Goal: Information Seeking & Learning: Learn about a topic

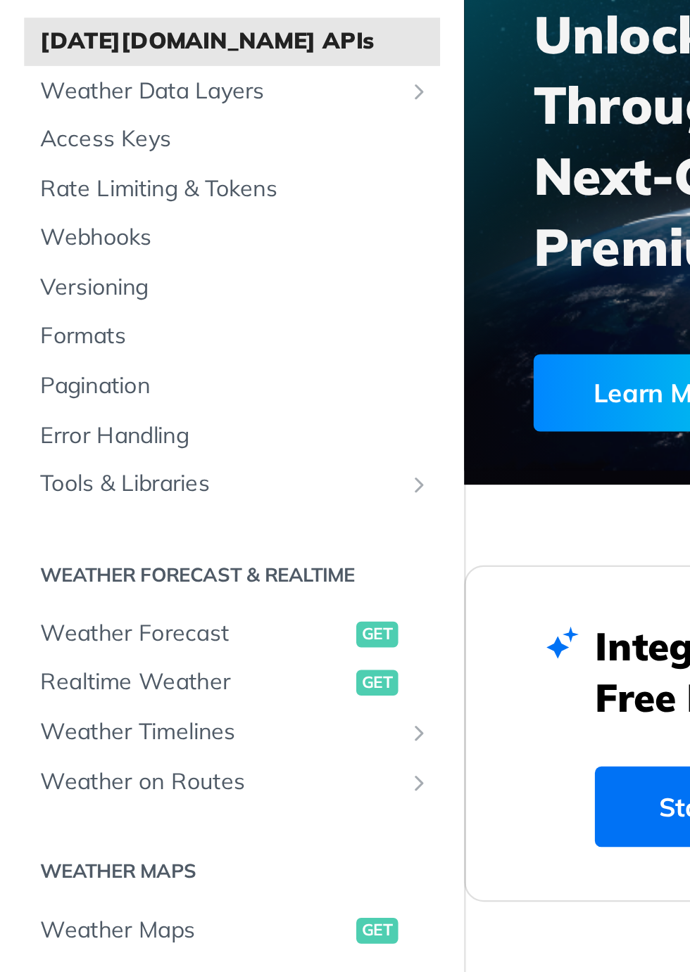
click at [143, 171] on span "[DATE][DOMAIN_NAME] APIs" at bounding box center [103, 164] width 171 height 14
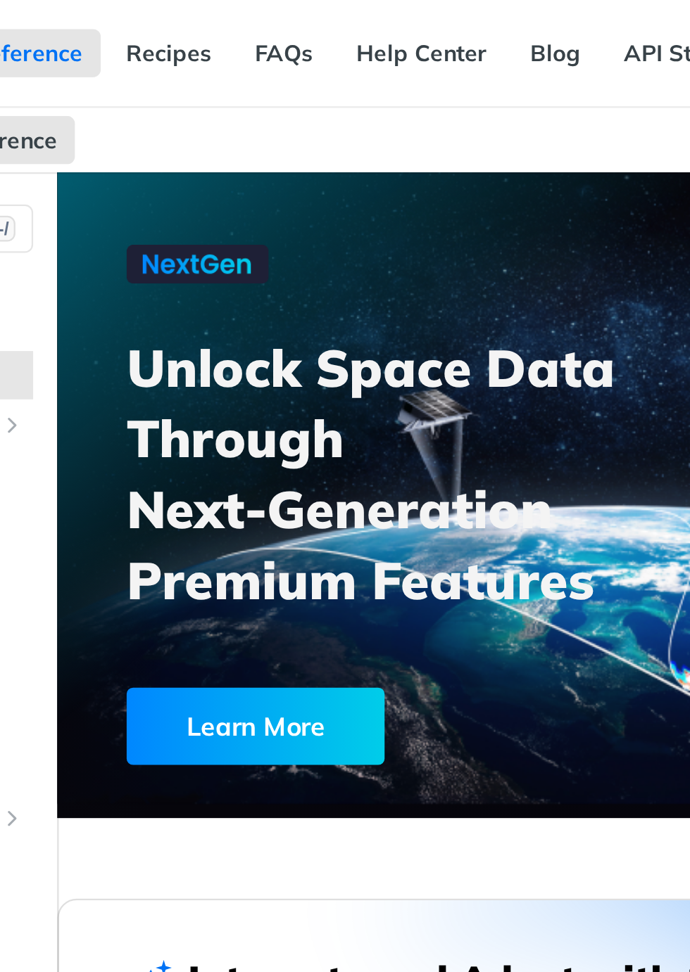
scroll to position [0, 335]
click at [443, 26] on link "API Status" at bounding box center [475, 23] width 65 height 21
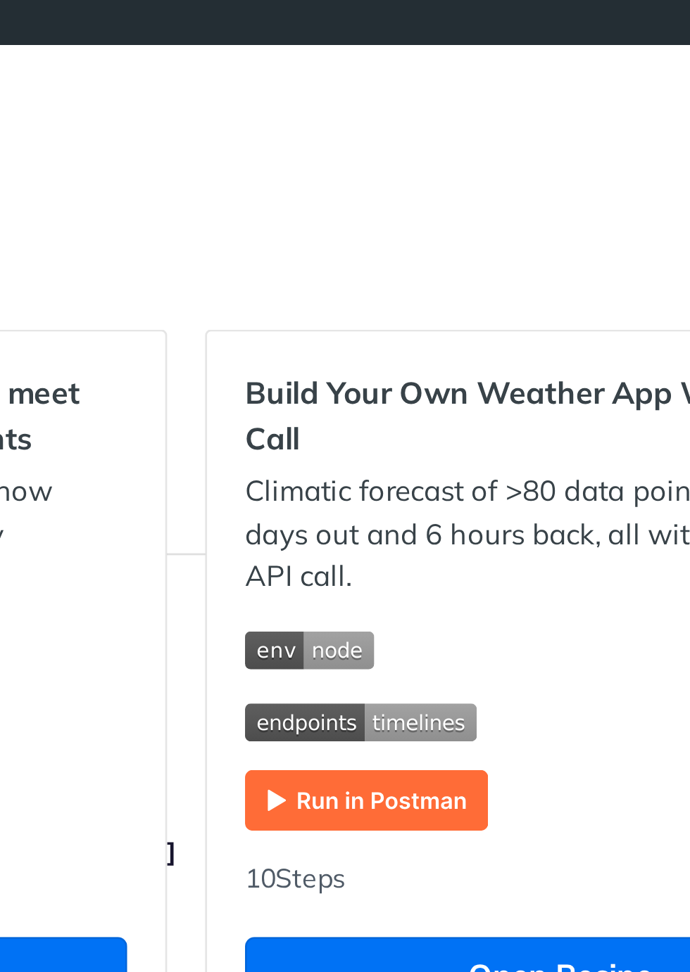
scroll to position [84, 0]
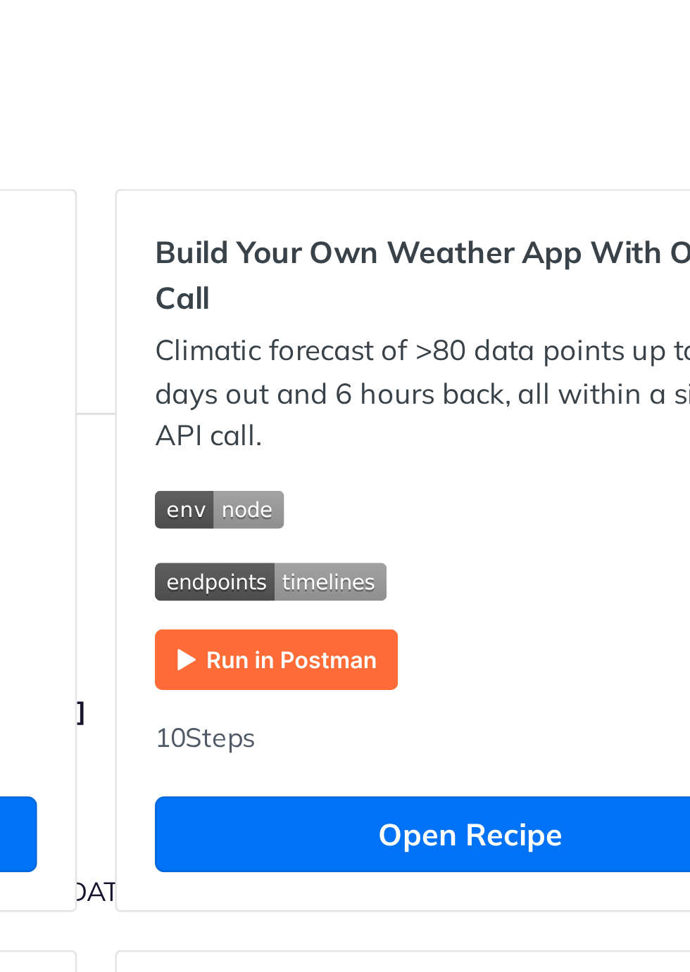
click at [501, 428] on section "[Logistics] - Optimize operations to meet SLAs with historical weather insights…" at bounding box center [345, 223] width 645 height 409
click at [514, 428] on section "[Logistics] - Optimize operations to meet SLAs with historical weather insights…" at bounding box center [345, 223] width 645 height 409
click at [497, 428] on section "[Logistics] - Optimize operations to meet SLAs with historical weather insights…" at bounding box center [345, 223] width 645 height 409
click at [391, 428] on section "[Logistics] - Optimize operations to meet SLAs with historical weather insights…" at bounding box center [345, 223] width 645 height 409
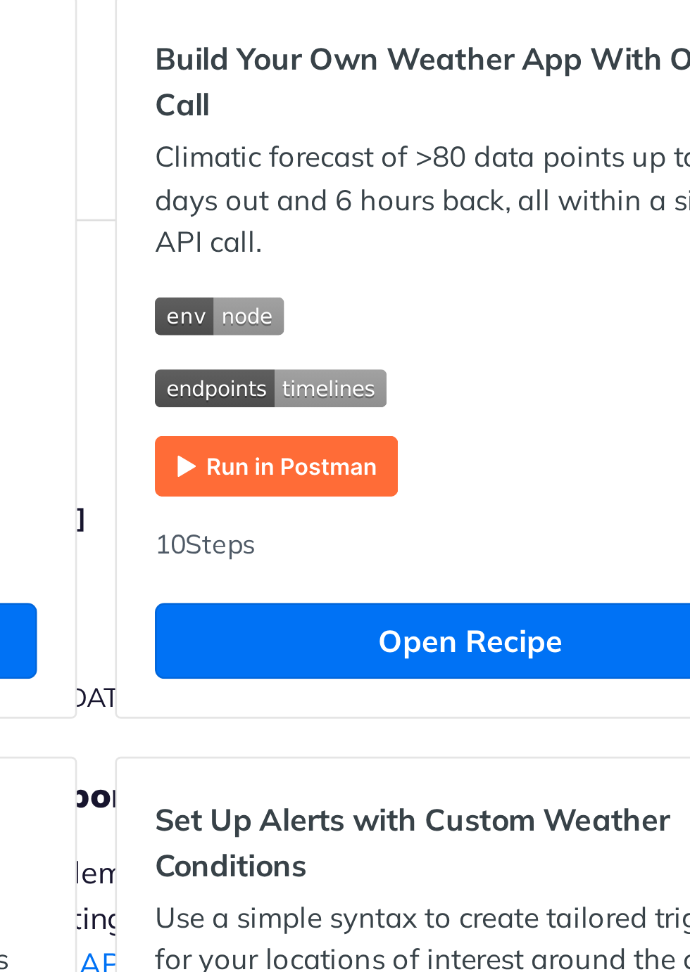
scroll to position [153, 0]
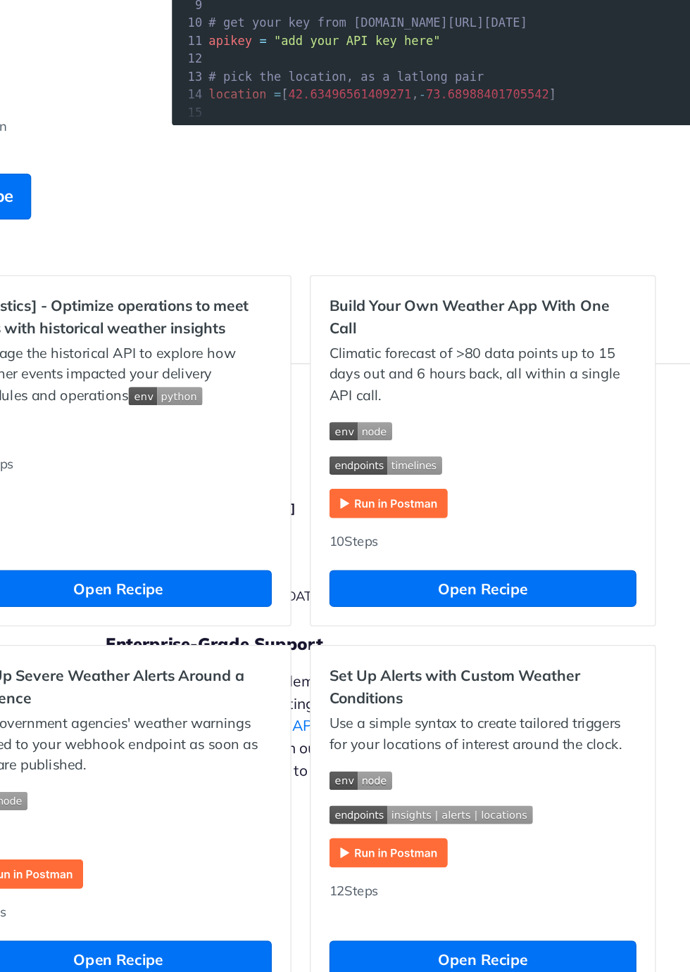
click at [505, 375] on section "[Logistics] - Optimize operations to meet SLAs with historical weather insights…" at bounding box center [345, 162] width 645 height 425
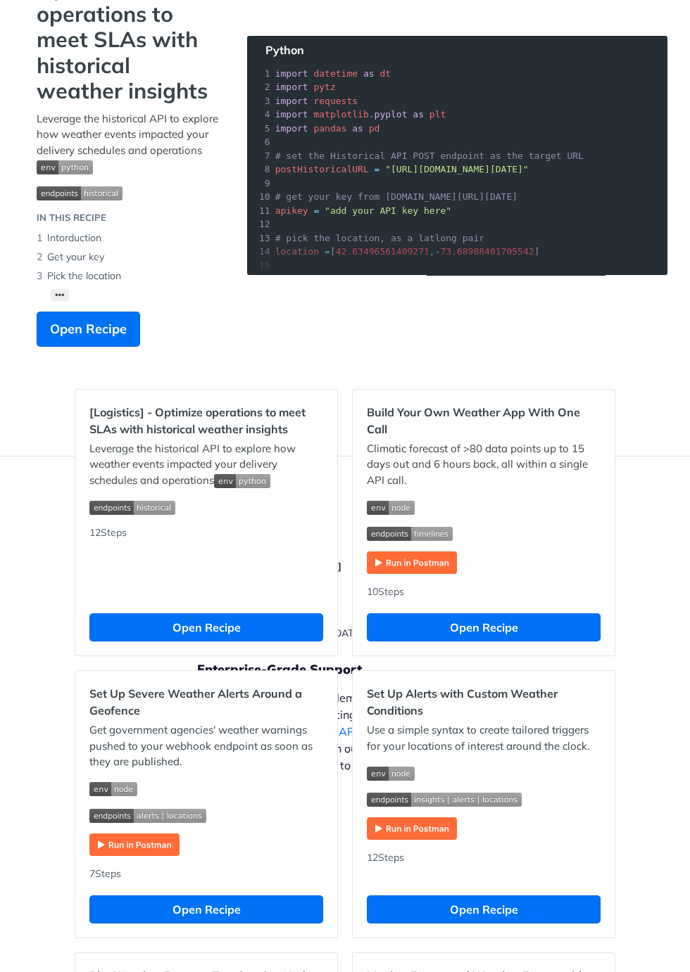
click at [365, 343] on section "[Logistics] - Optimize operations to meet SLAs with historical weather insights…" at bounding box center [345, 162] width 645 height 425
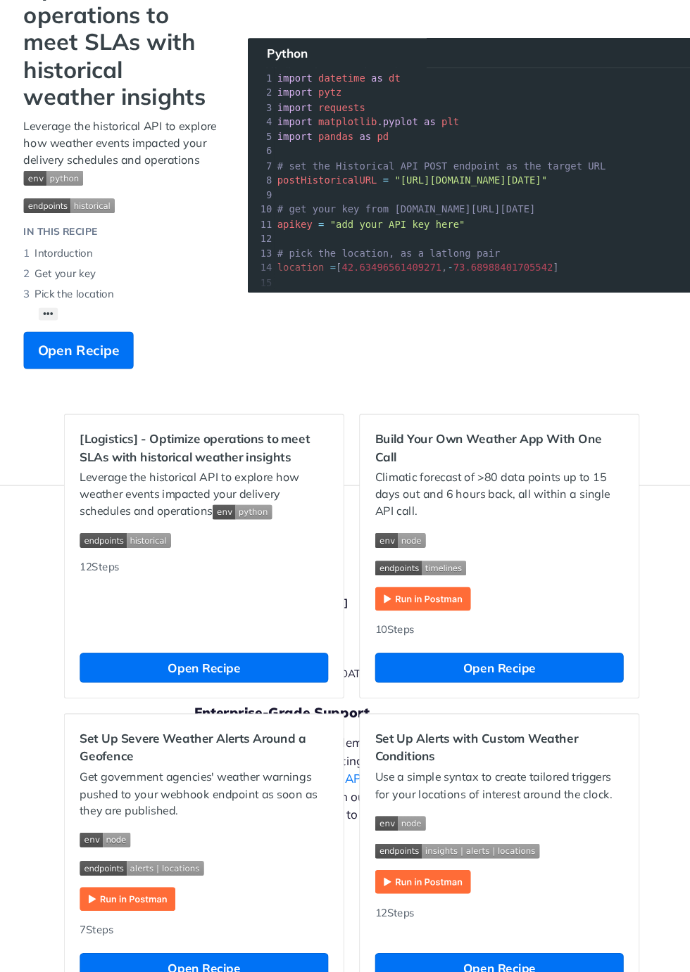
scroll to position [0, 0]
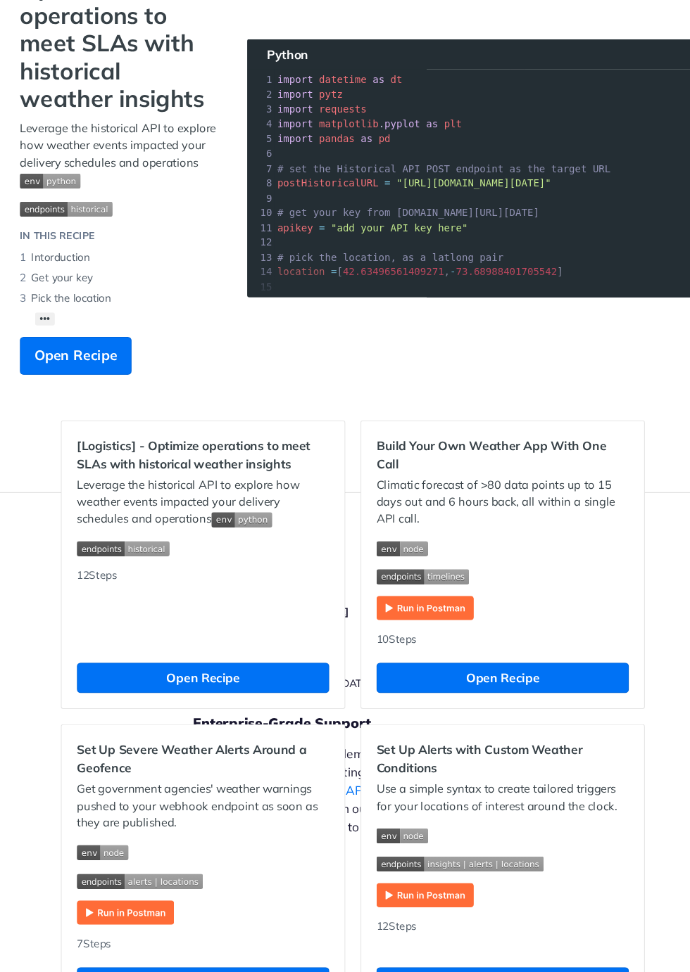
click at [565, 375] on section "[Logistics] - Optimize operations to meet SLAs with historical weather insights…" at bounding box center [345, 162] width 645 height 425
click at [594, 375] on section "[Logistics] - Optimize operations to meet SLAs with historical weather insights…" at bounding box center [345, 162] width 645 height 425
click at [568, 375] on section "[Logistics] - Optimize operations to meet SLAs with historical weather insights…" at bounding box center [345, 162] width 645 height 425
click at [365, 375] on section "[Logistics] - Optimize operations to meet SLAs with historical weather insights…" at bounding box center [345, 162] width 645 height 425
click at [298, 375] on section "[Logistics] - Optimize operations to meet SLAs with historical weather insights…" at bounding box center [345, 162] width 645 height 425
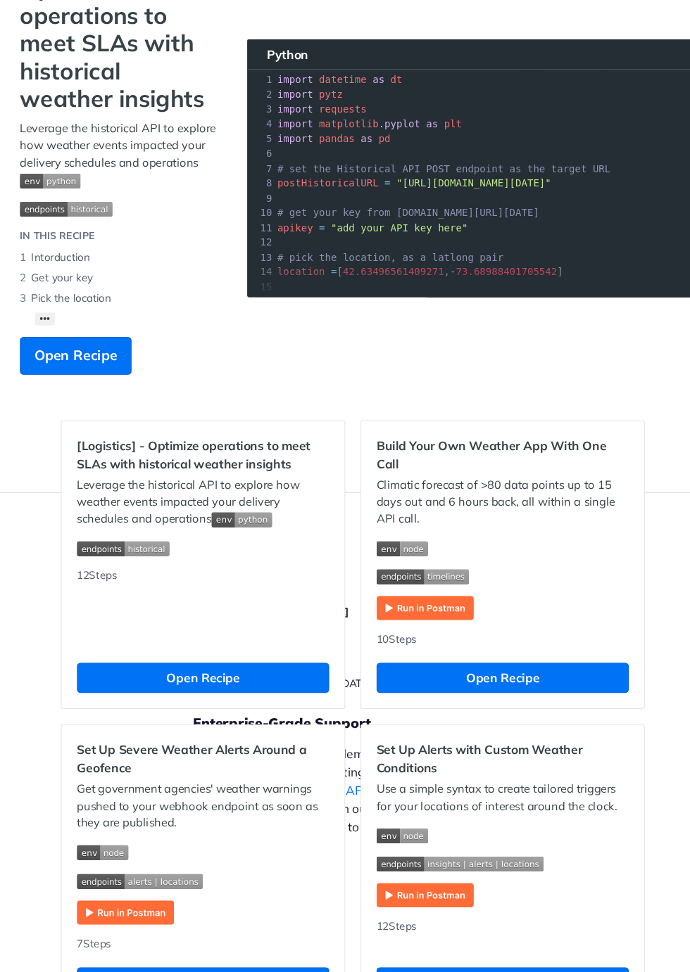
click at [356, 375] on section "[Logistics] - Optimize operations to meet SLAs with historical weather insights…" at bounding box center [345, 162] width 645 height 425
click at [346, 274] on section "[Logistics] - Optimize operations to meet SLAs with historical weather insights…" at bounding box center [345, 162] width 645 height 425
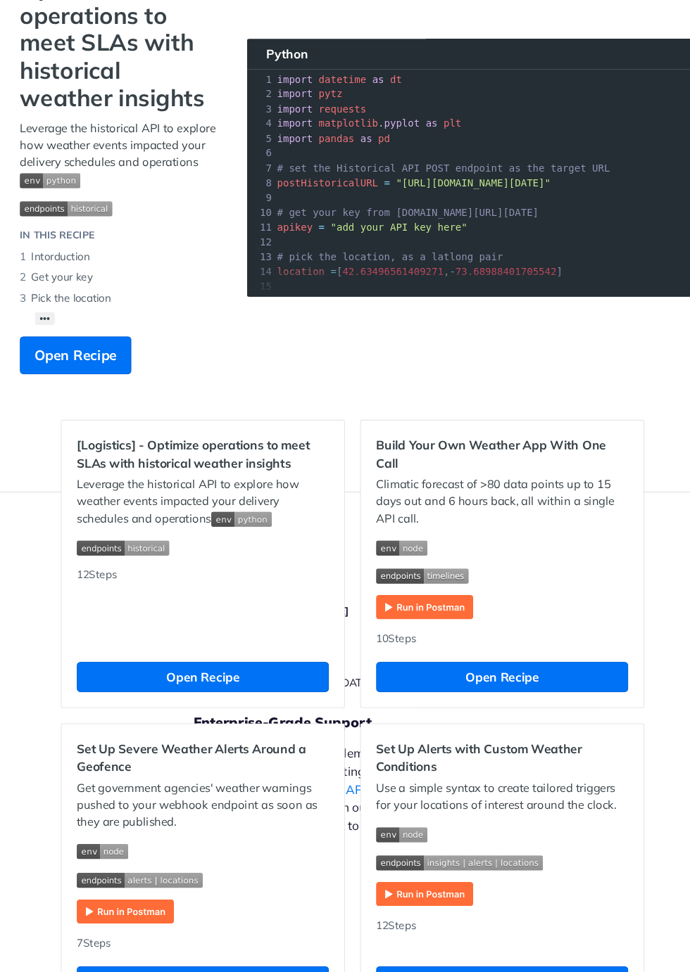
click at [285, 375] on section "[Logistics] - Optimize operations to meet SLAs with historical weather insights…" at bounding box center [345, 162] width 645 height 425
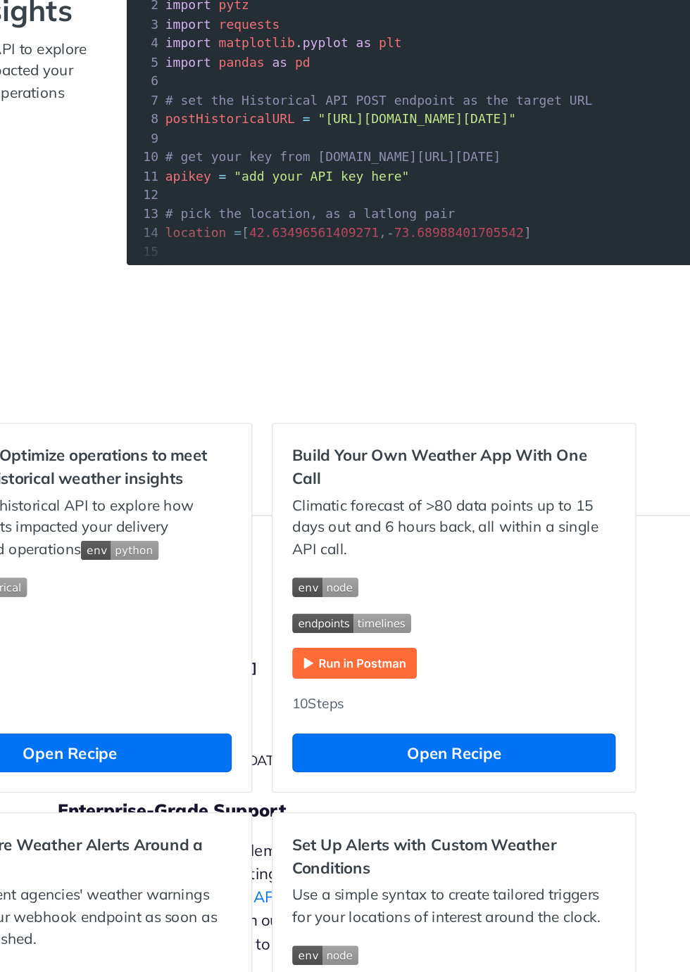
scroll to position [151, 0]
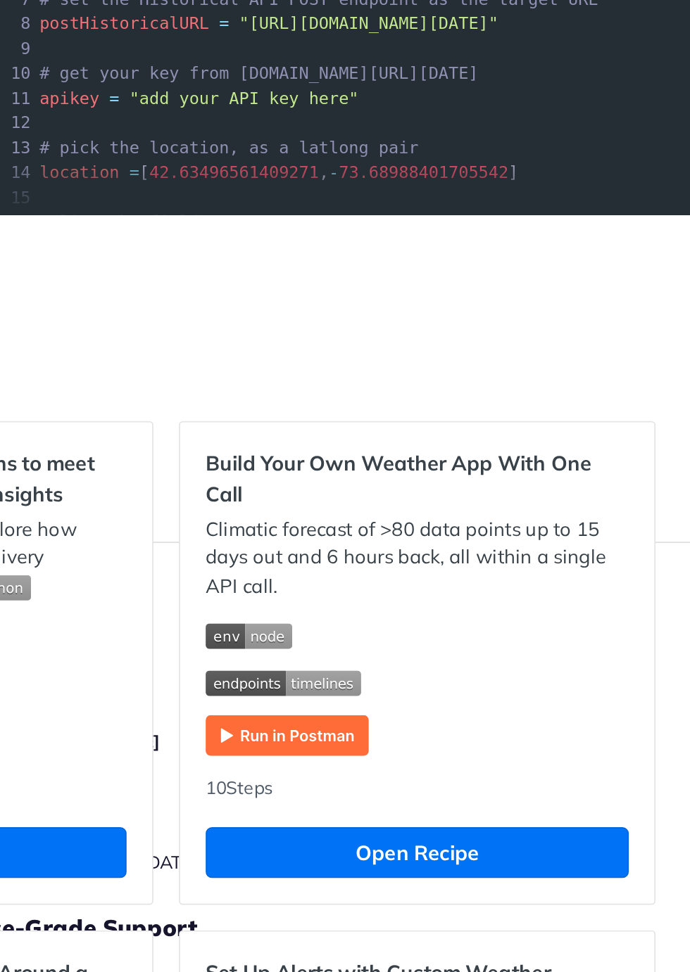
click at [581, 377] on section "[Logistics] - Optimize operations to meet SLAs with historical weather insights…" at bounding box center [345, 164] width 645 height 425
click at [585, 377] on section "[Logistics] - Optimize operations to meet SLAs with historical weather insights…" at bounding box center [345, 164] width 645 height 425
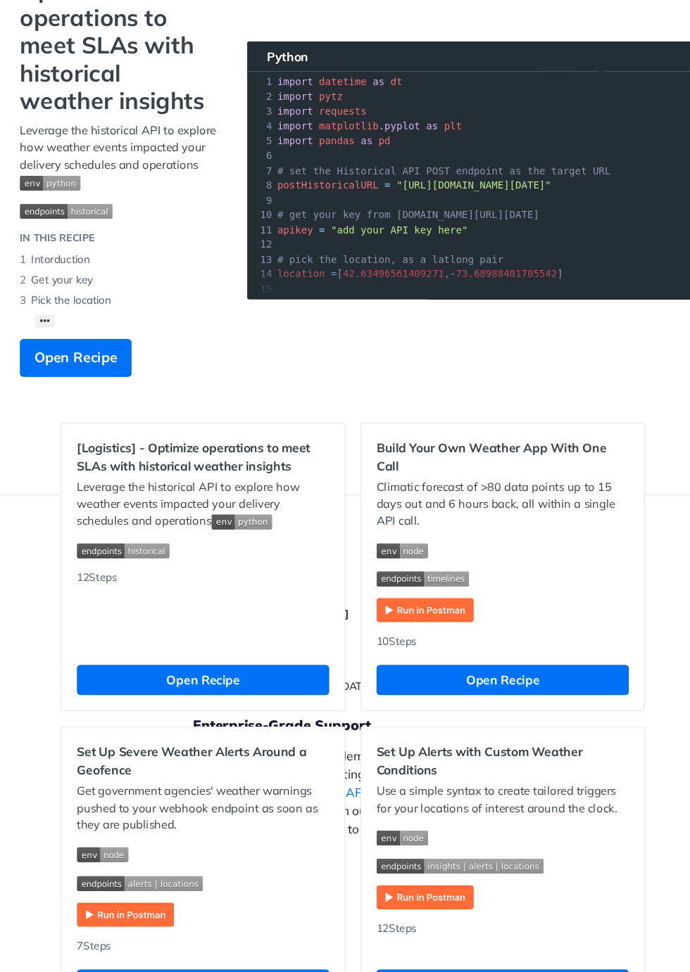
click at [302, 377] on section "[Logistics] - Optimize operations to meet SLAs with historical weather insights…" at bounding box center [345, 164] width 645 height 425
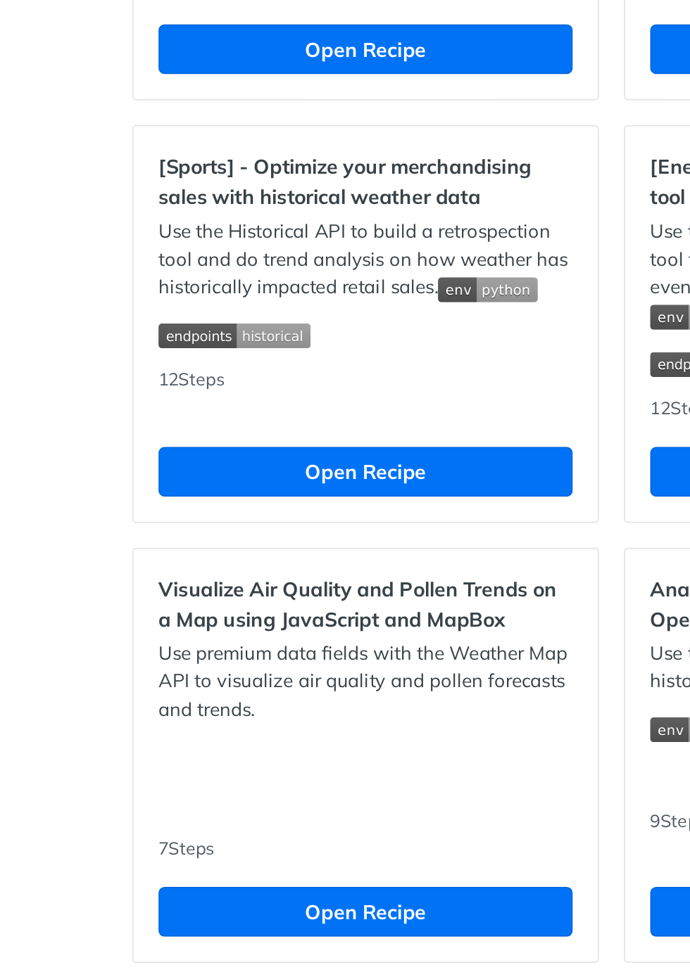
scroll to position [3287, 0]
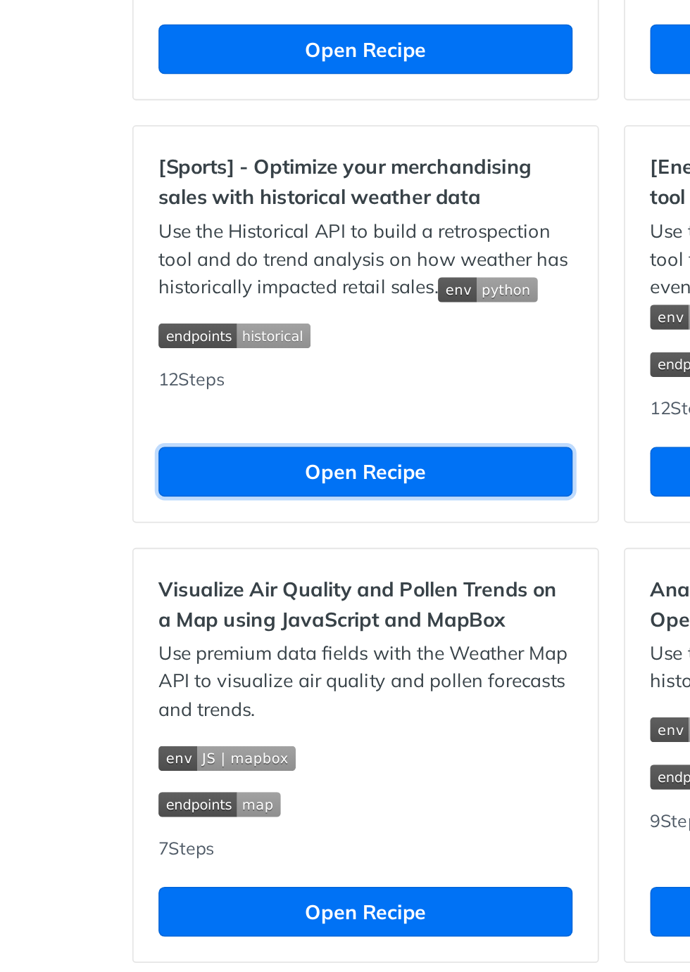
click at [264, 404] on button "Open Recipe" at bounding box center [206, 390] width 234 height 28
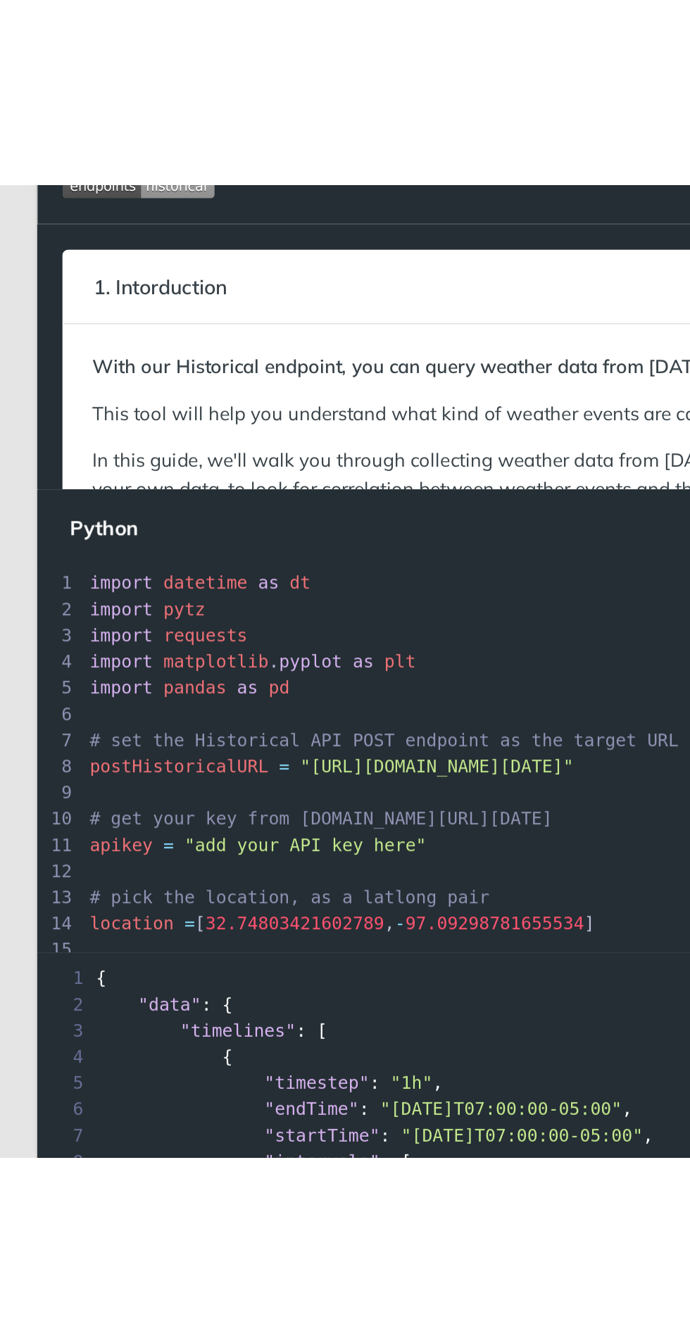
scroll to position [4, 0]
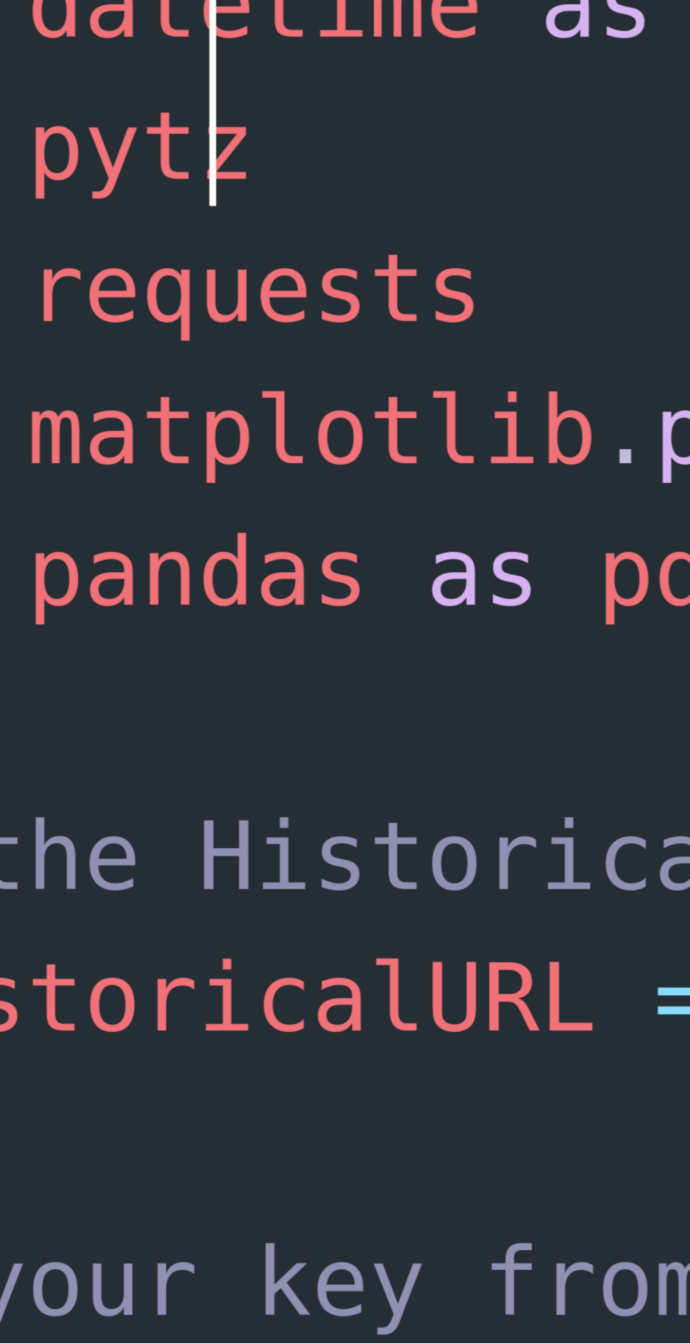
click at [132, 410] on span "datetime" at bounding box center [115, 403] width 47 height 11
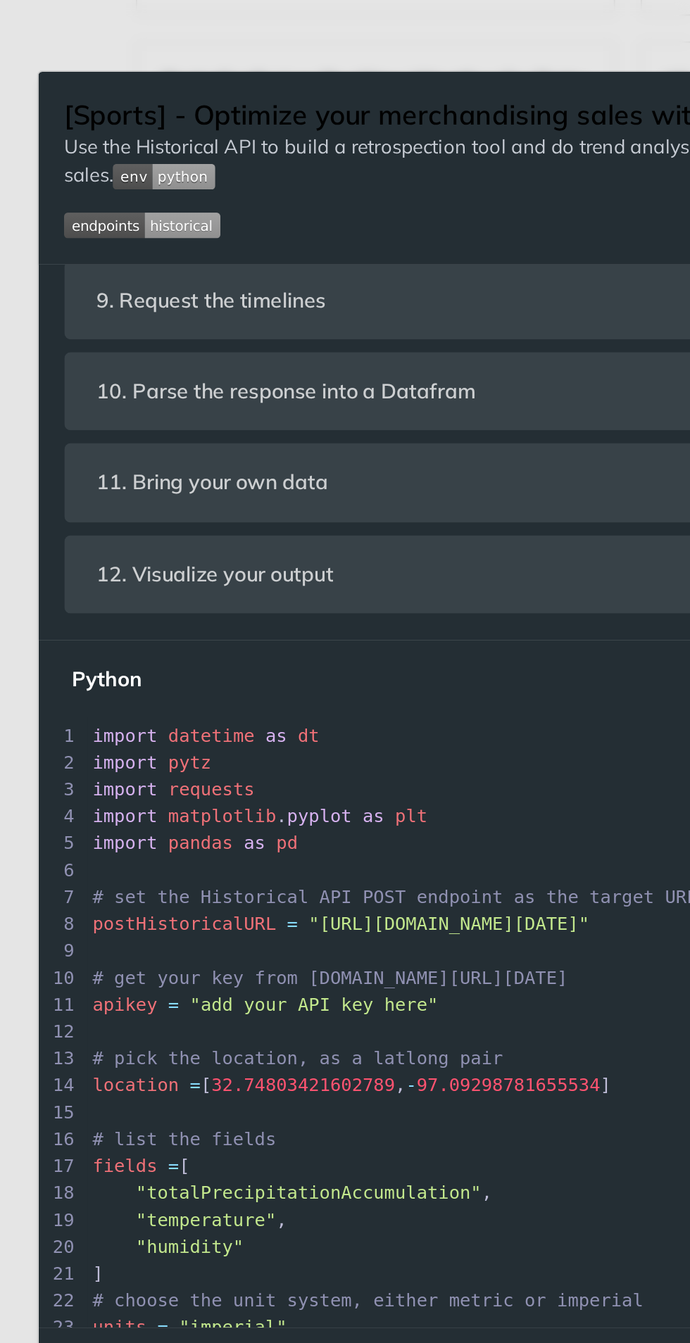
scroll to position [1207, 0]
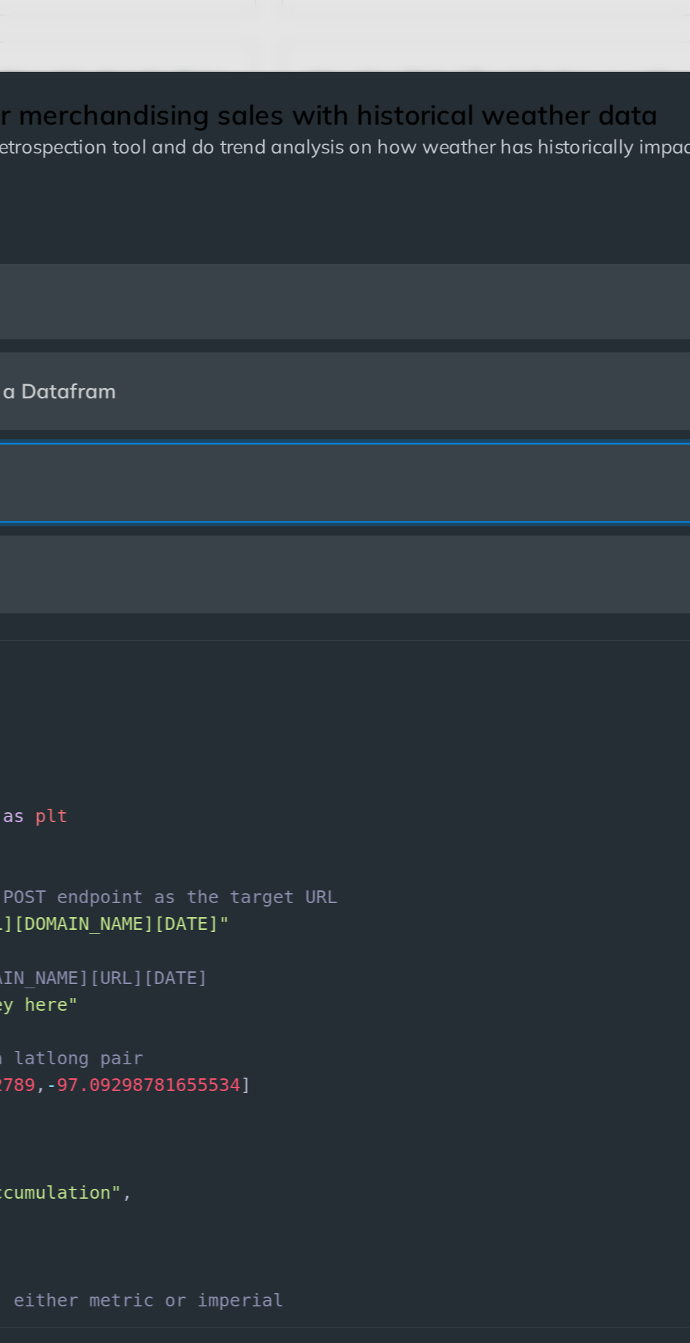
click at [395, 286] on header "11. Bring your own data" at bounding box center [345, 265] width 618 height 42
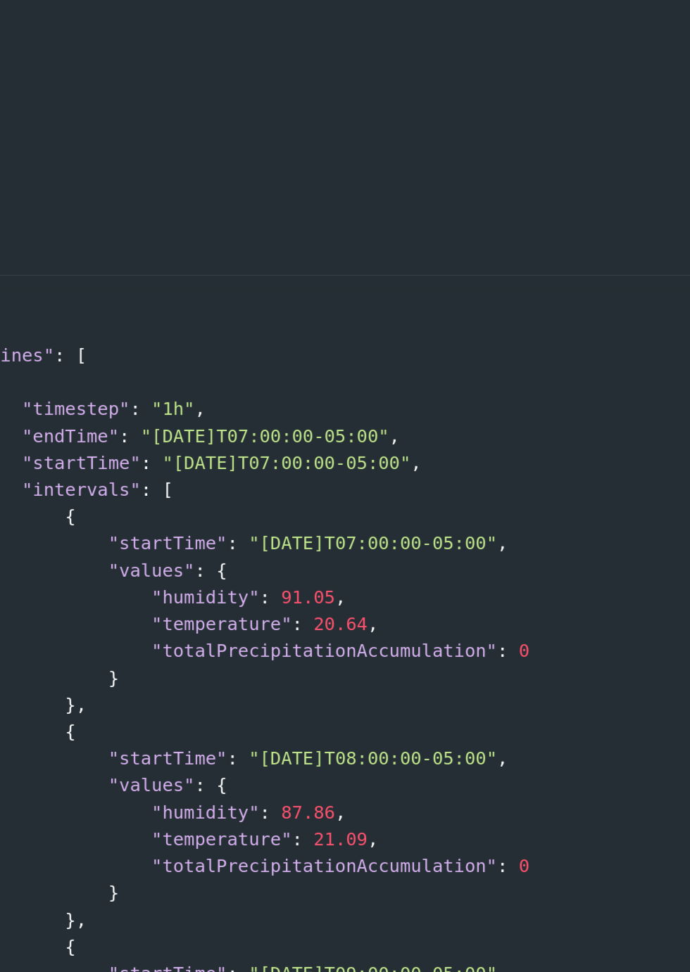
scroll to position [766, 0]
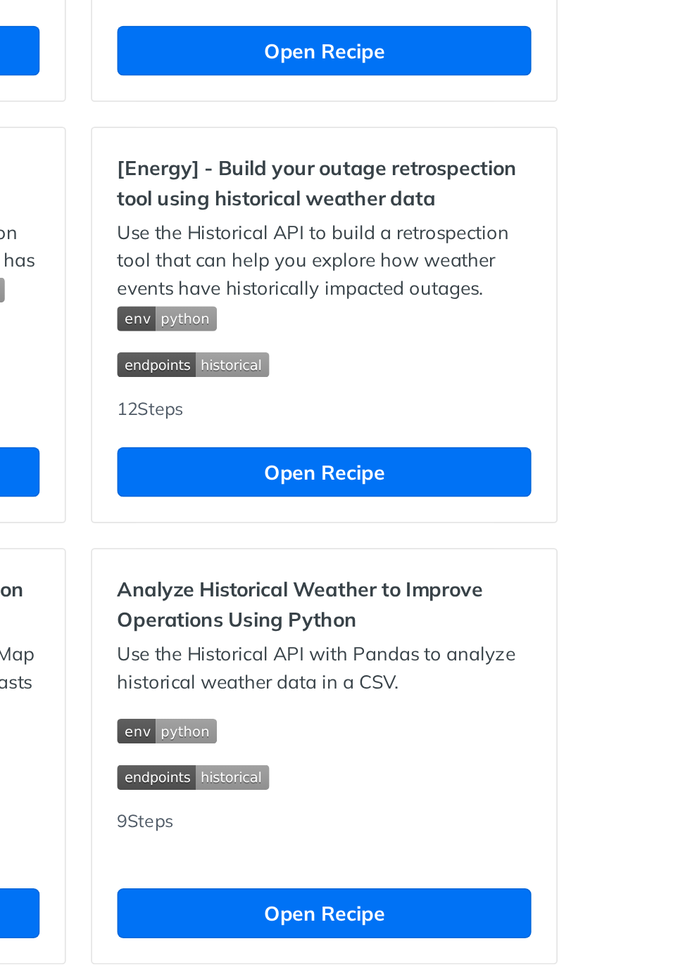
scroll to position [3414, 0]
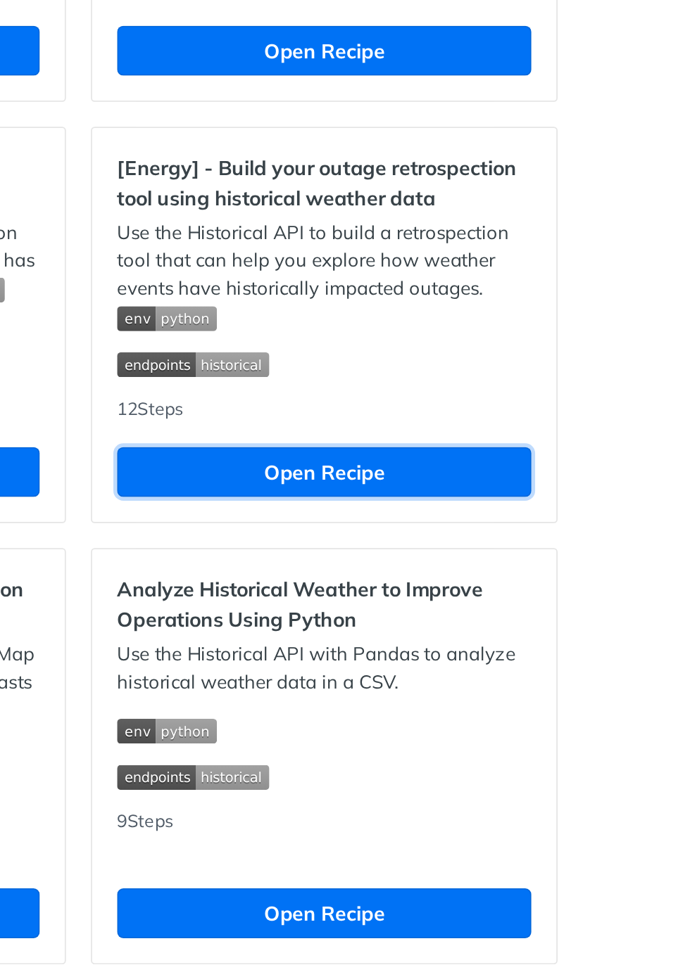
click at [566, 376] on button "Open Recipe" at bounding box center [484, 390] width 234 height 28
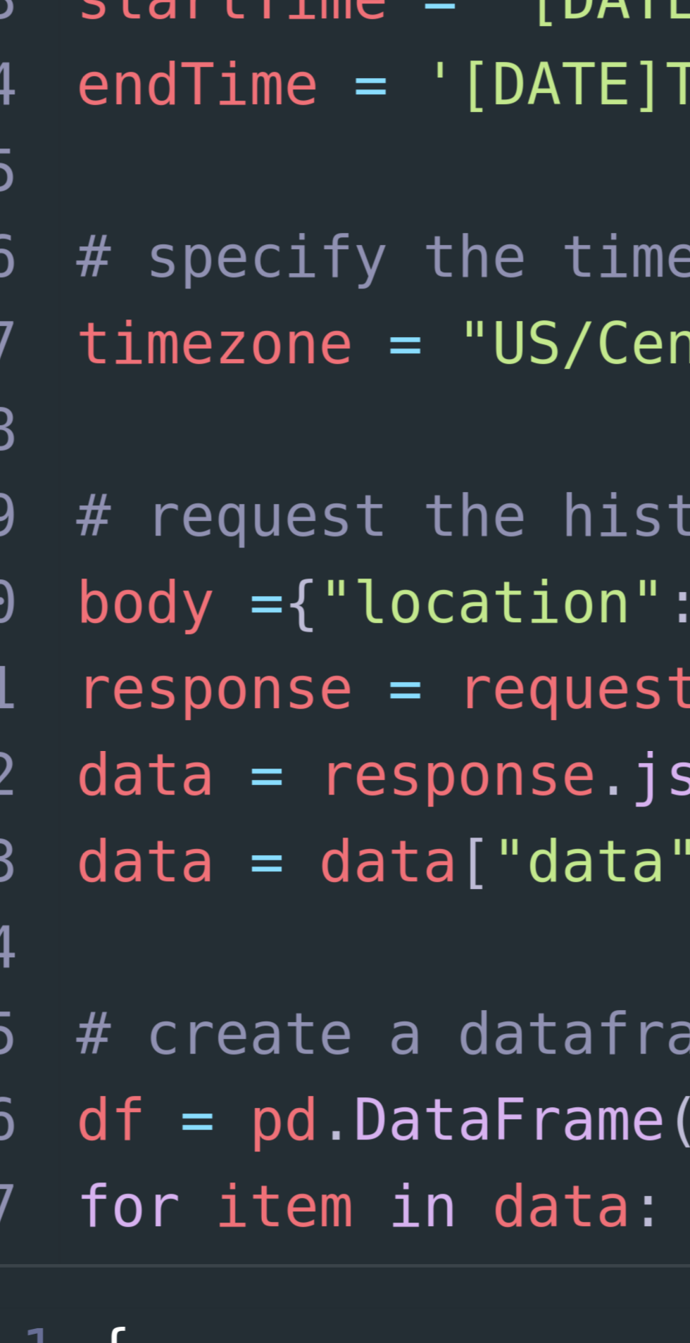
click at [108, 299] on span ""totalPrecipitationAccumulationMax"" at bounding box center [179, 293] width 208 height 11
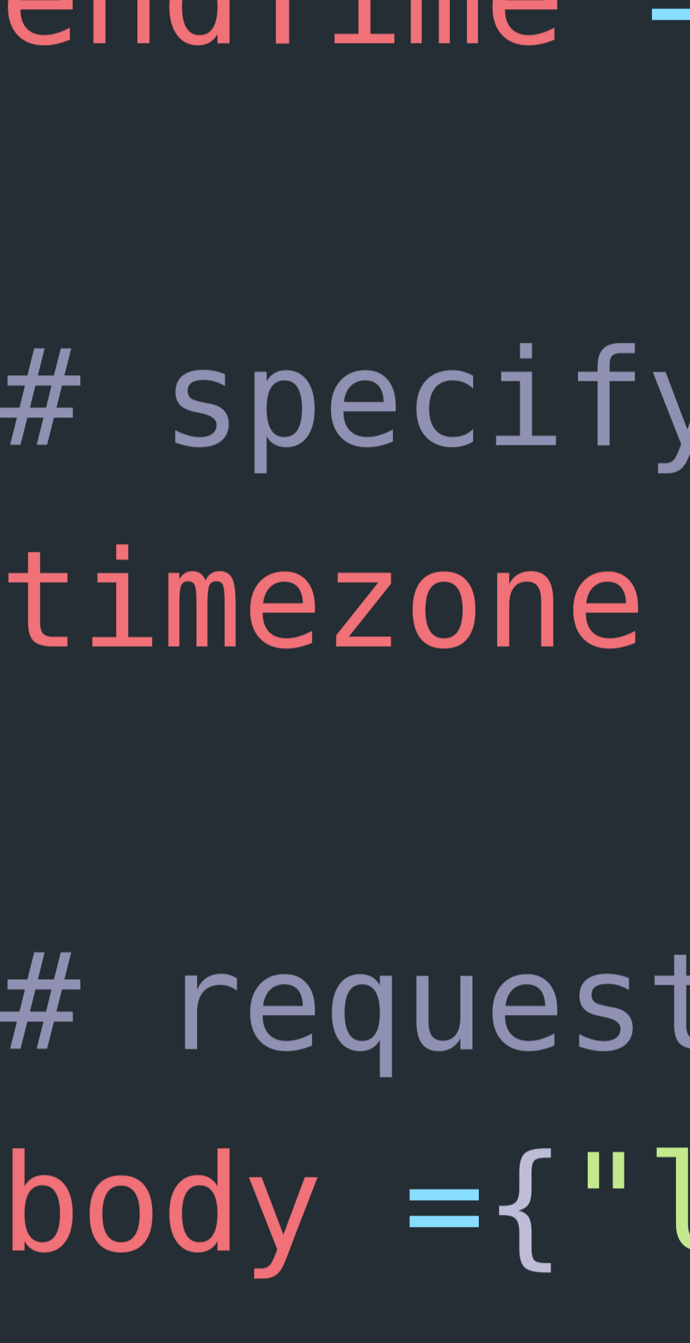
click at [88, 299] on span ""totalPrecipitationAccumulationMax"" at bounding box center [179, 293] width 208 height 11
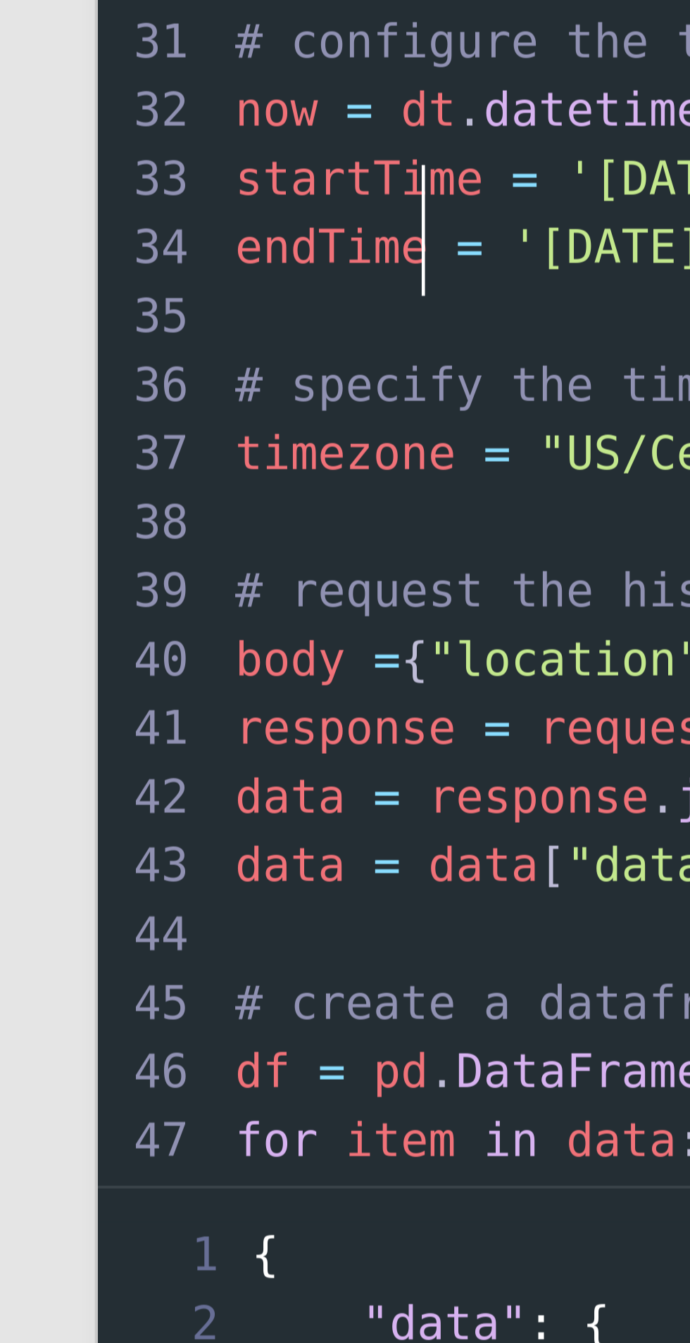
click at [51, 299] on span ""totalPrecipitationAccumulationMax" ," at bounding box center [169, 293] width 237 height 11
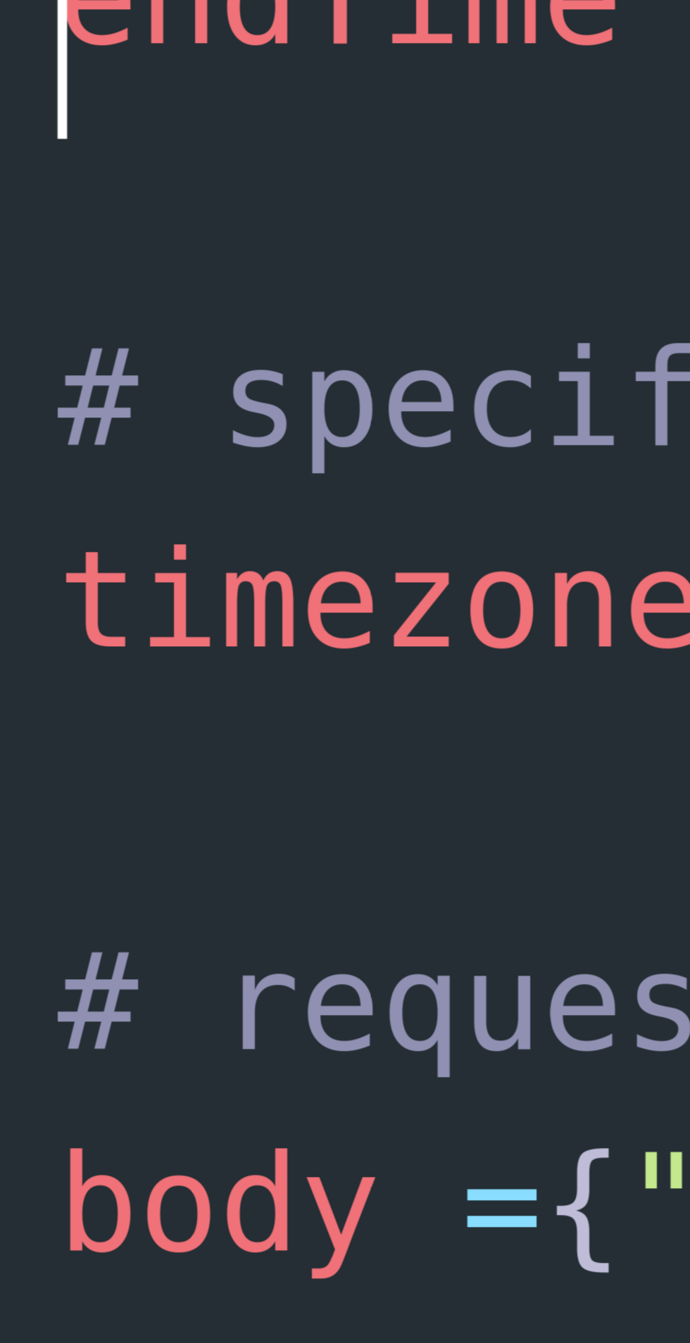
click at [80, 299] on span ""totalPrecipitationAccumulationMax"" at bounding box center [179, 293] width 208 height 11
click at [75, 299] on span ""totalPrecipitationAccumulationMax"" at bounding box center [179, 293] width 208 height 11
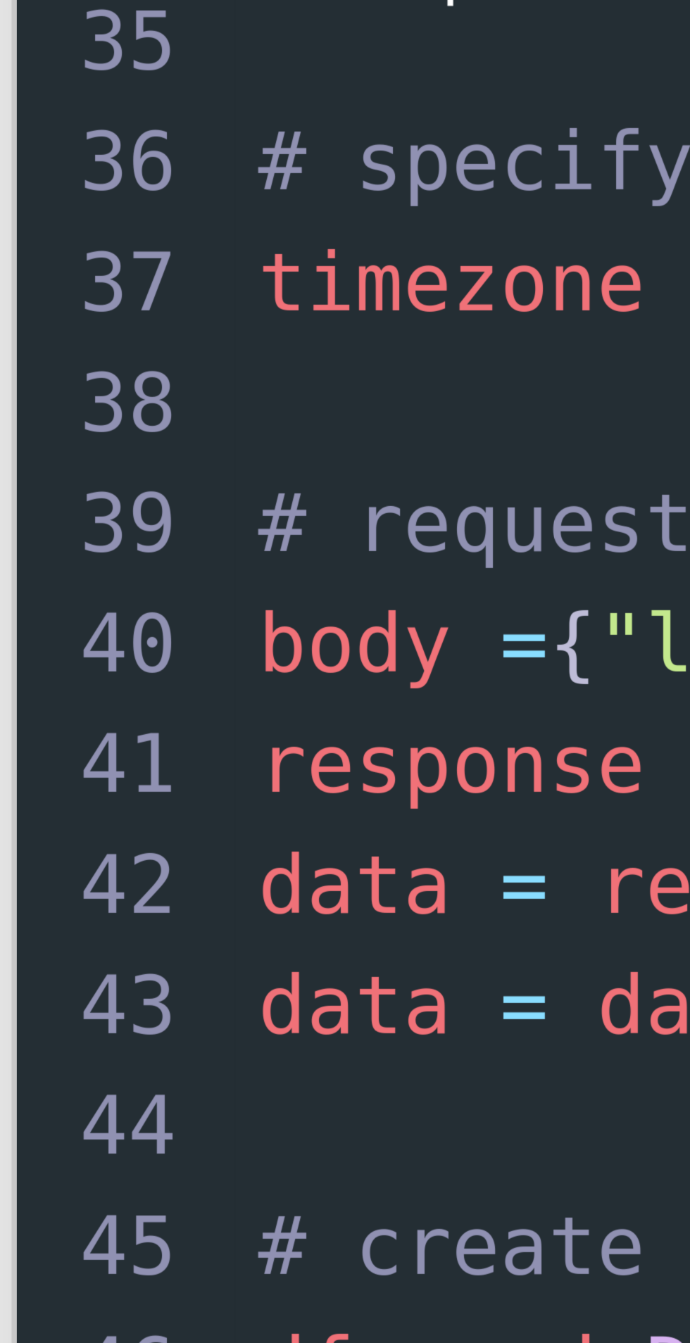
scroll to position [0, 56]
click at [89, 314] on span ""windSpeedMax"" at bounding box center [116, 308] width 83 height 11
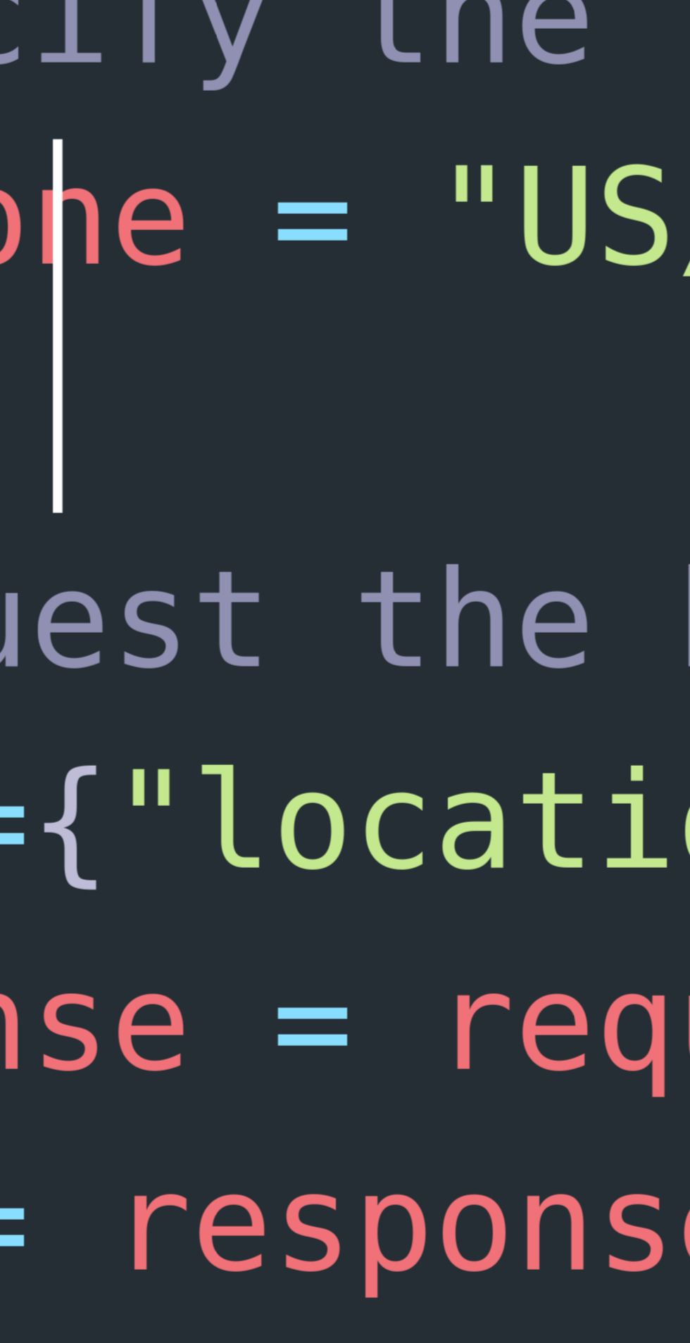
scroll to position [0, 175]
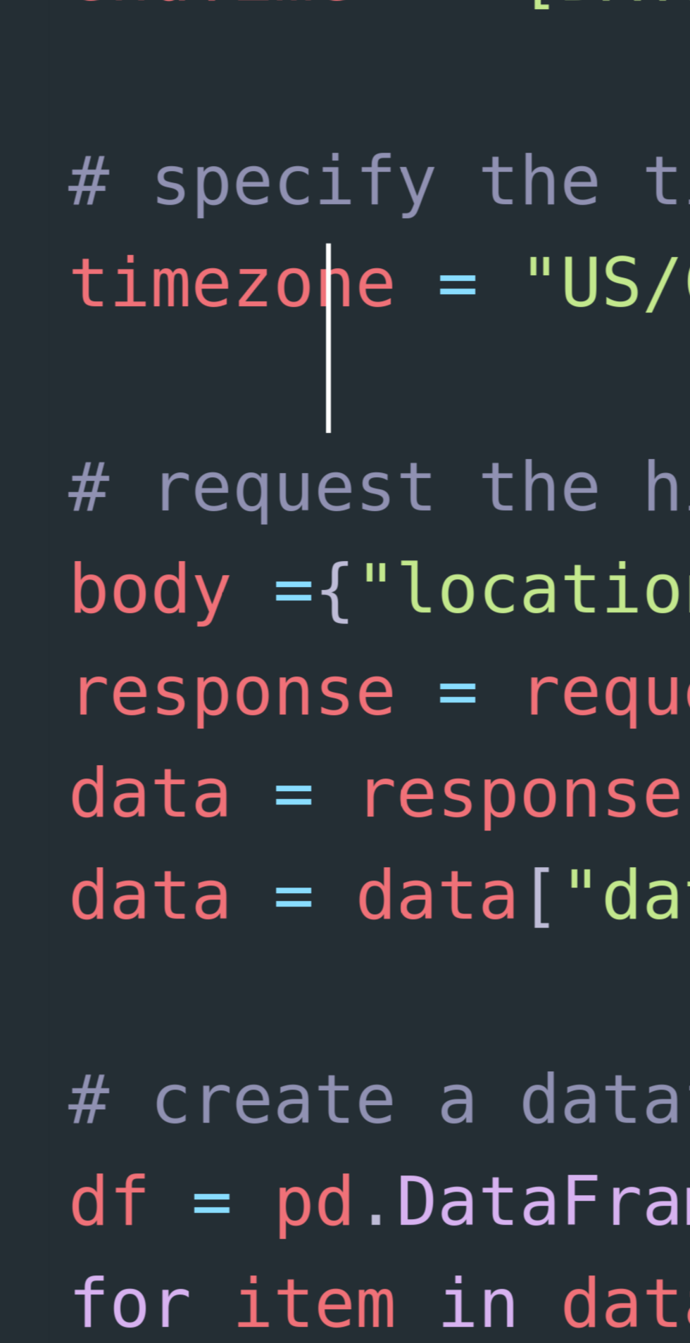
click at [125, 286] on pre "fields = [" at bounding box center [623, 279] width 1151 height 15
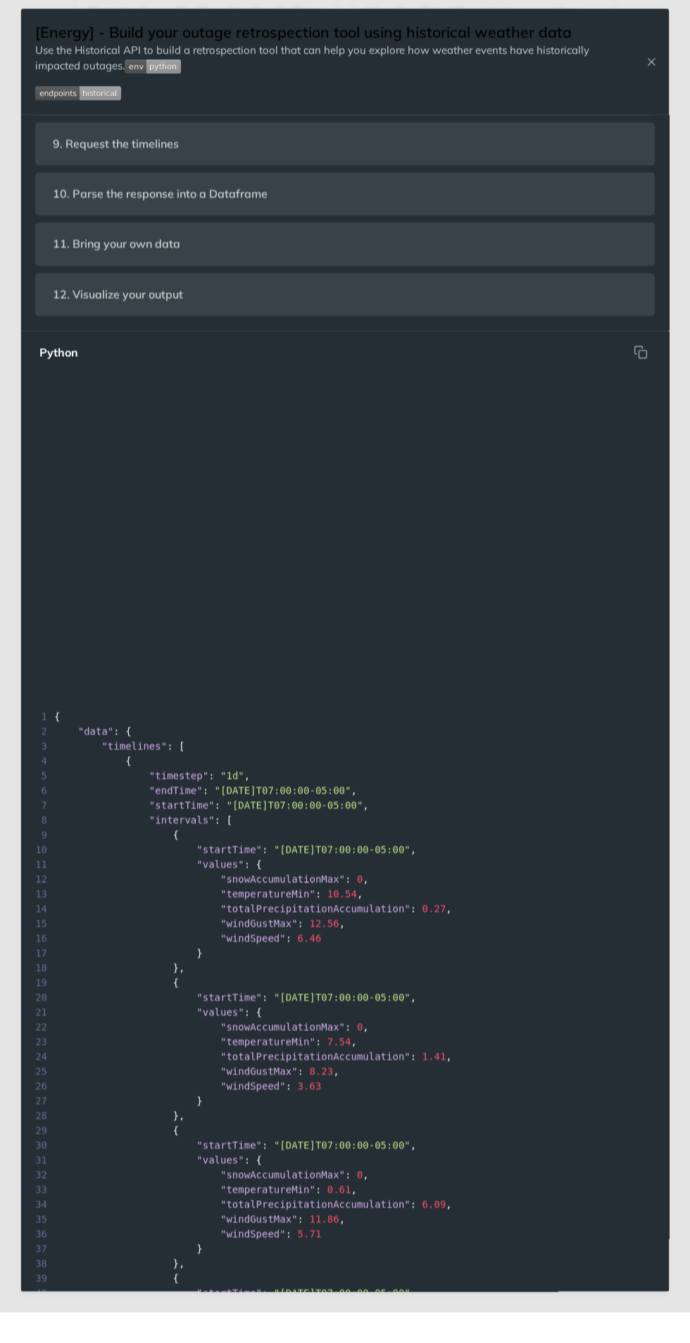
scroll to position [1583, 0]
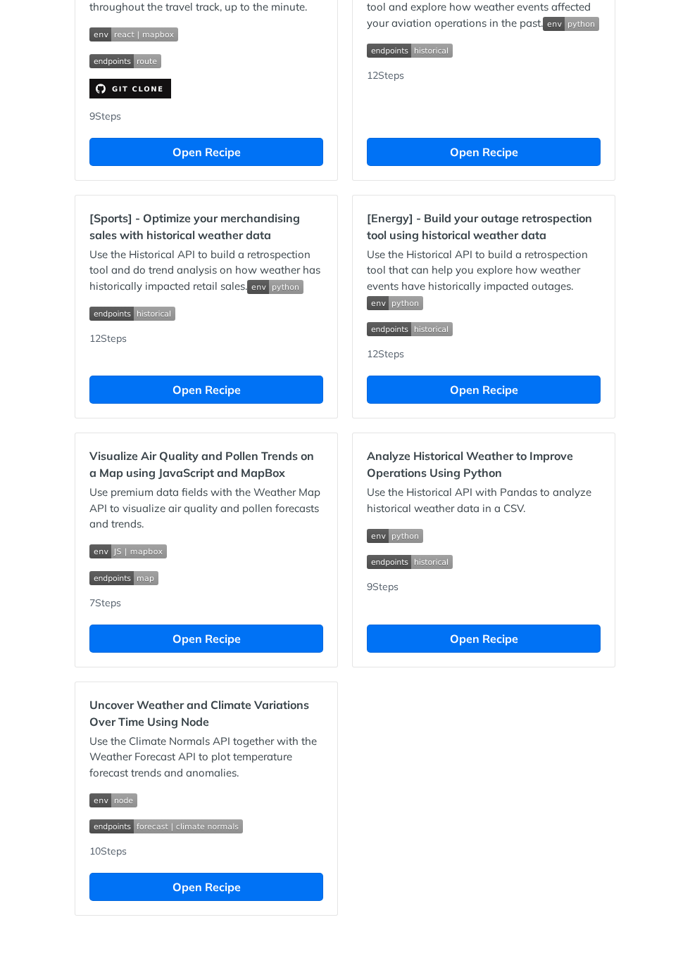
scroll to position [2905, 0]
click at [579, 166] on button "Open Recipe" at bounding box center [484, 152] width 234 height 28
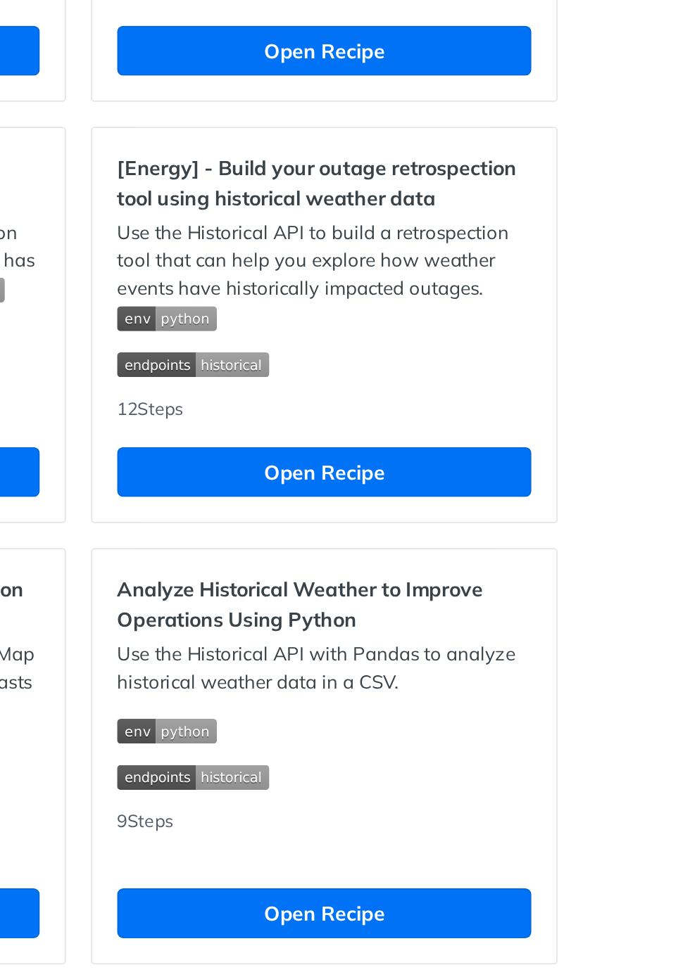
scroll to position [2509, 0]
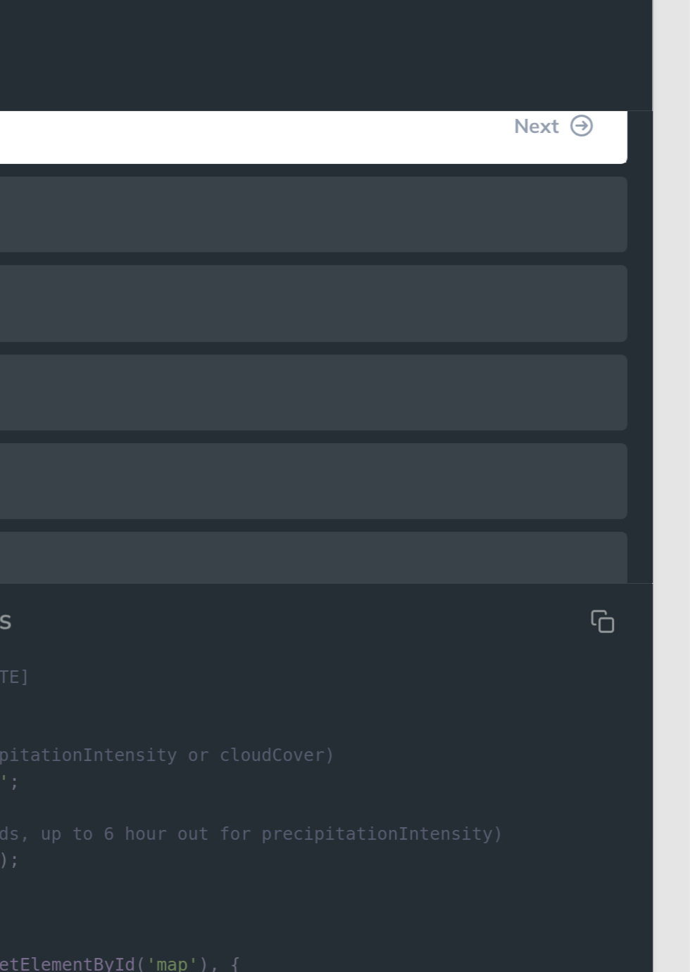
scroll to position [231, 0]
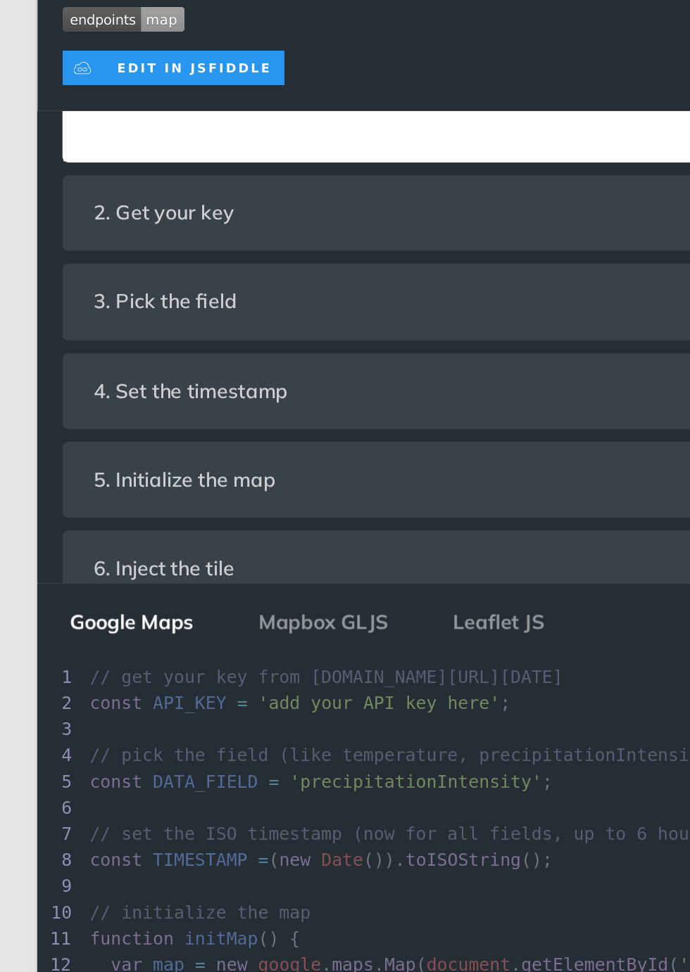
click at [167, 156] on link "Tomorrow.io JSFiddle page" at bounding box center [175, 148] width 211 height 14
